Goal: Transaction & Acquisition: Book appointment/travel/reservation

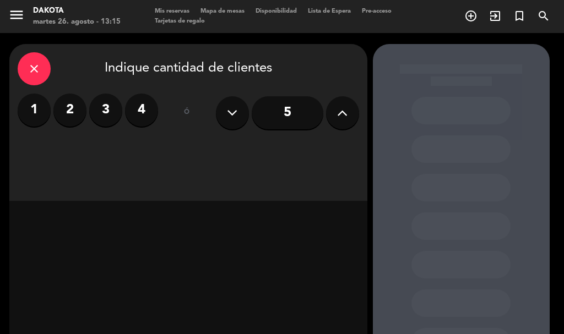
click at [343, 111] on icon at bounding box center [342, 113] width 10 height 17
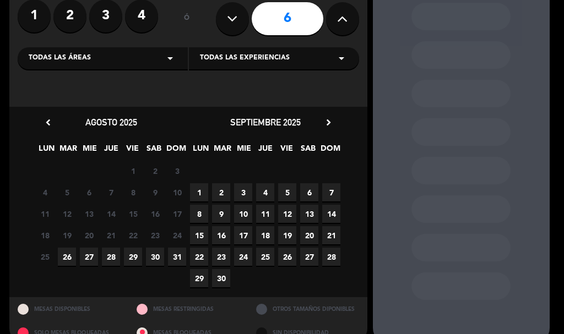
scroll to position [115, 0]
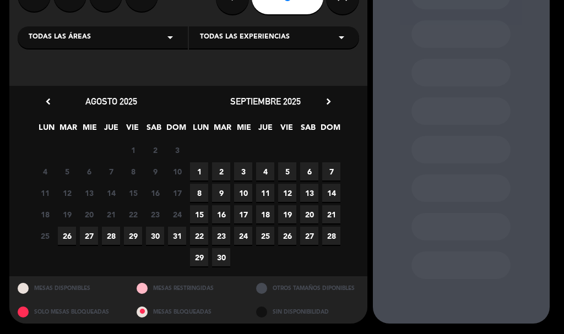
click at [64, 236] on span "26" at bounding box center [67, 236] width 18 height 18
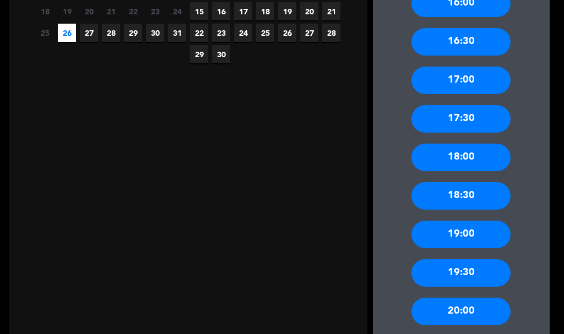
scroll to position [319, 0]
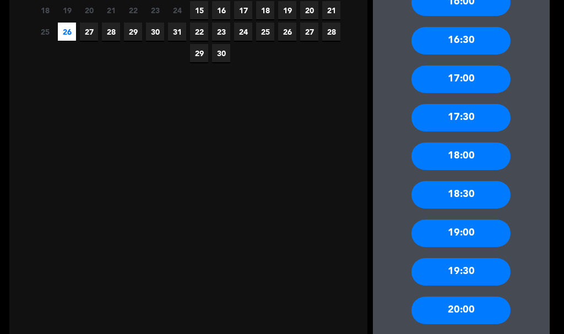
click at [491, 109] on div "17:30" at bounding box center [460, 118] width 99 height 28
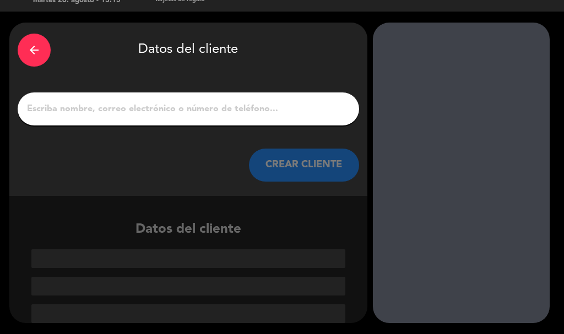
click at [262, 108] on input "1" at bounding box center [188, 108] width 325 height 15
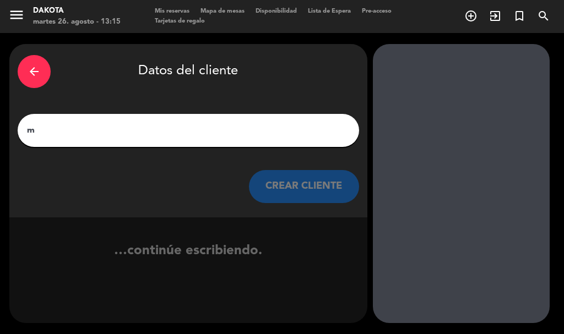
scroll to position [0, 0]
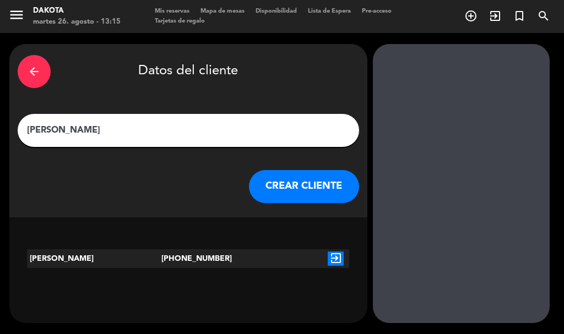
type input "[PERSON_NAME]"
click at [315, 174] on button "CREAR CLIENTE" at bounding box center [304, 186] width 110 height 33
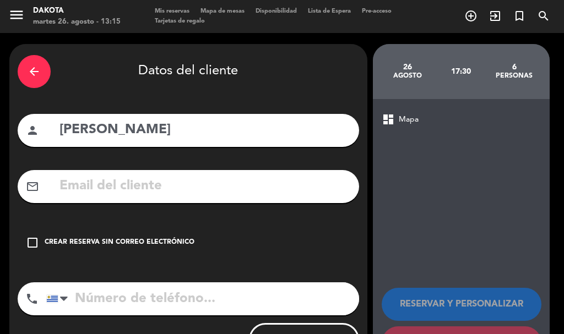
click at [25, 245] on div "check_box_outline_blank Crear reserva sin correo electrónico" at bounding box center [188, 242] width 341 height 33
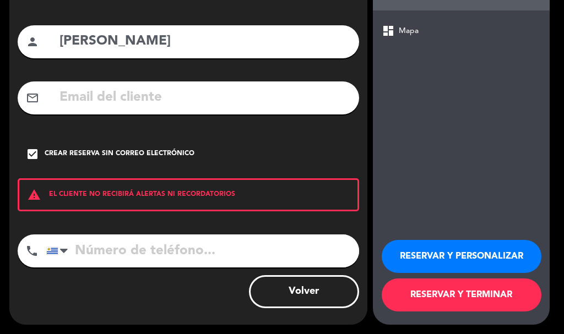
scroll to position [90, 0]
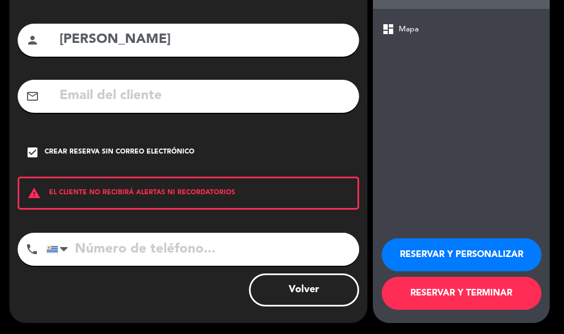
click at [101, 259] on input "tel" at bounding box center [202, 249] width 313 height 33
type input "096896062"
click at [436, 296] on button "RESERVAR Y TERMINAR" at bounding box center [462, 293] width 160 height 33
